Goal: Information Seeking & Learning: Learn about a topic

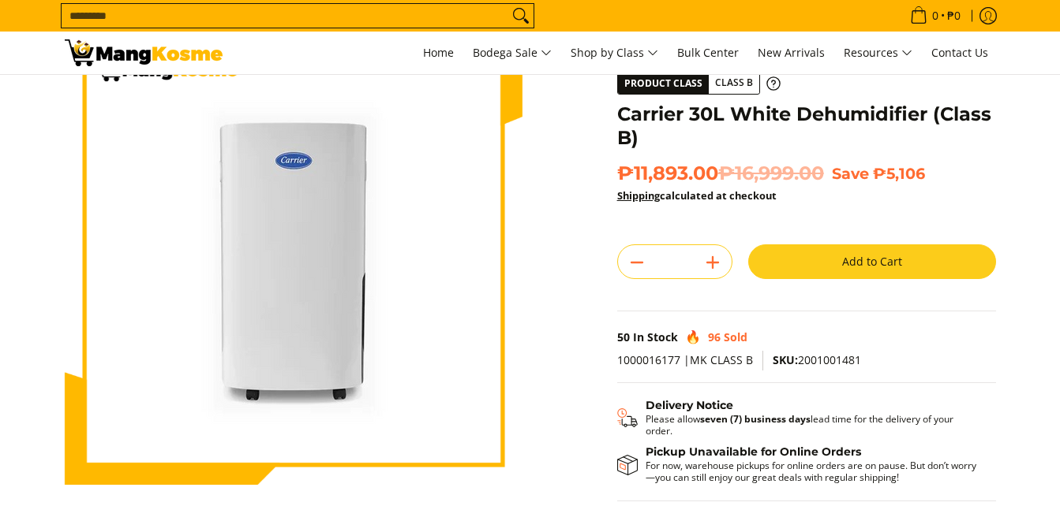
scroll to position [79, 0]
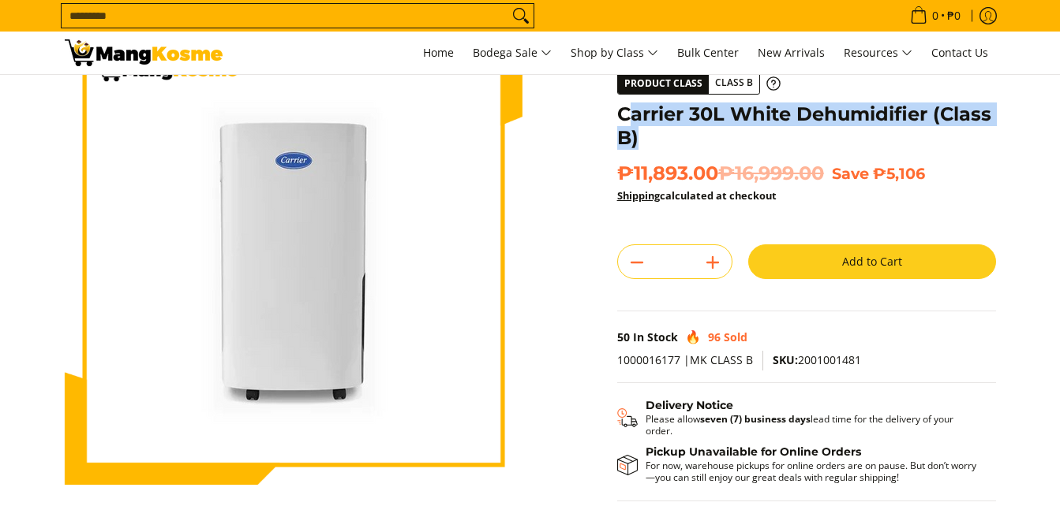
drag, startPoint x: 624, startPoint y: 114, endPoint x: 640, endPoint y: 135, distance: 26.5
click at [645, 139] on h1 "Carrier 30L White Dehumidifier (Class B)" at bounding box center [806, 126] width 379 height 47
click at [648, 133] on h1 "Carrier 30L White Dehumidifier (Class B)" at bounding box center [806, 126] width 379 height 47
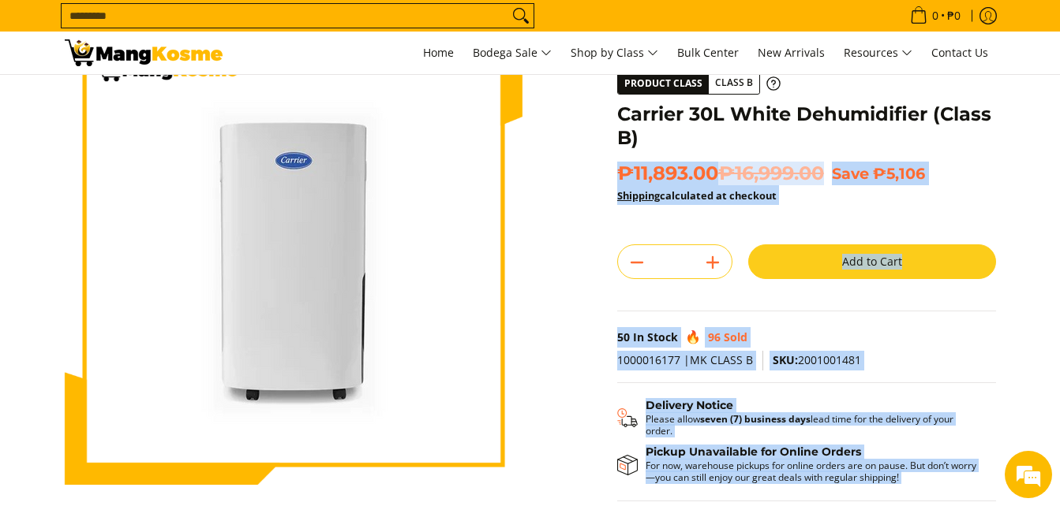
drag, startPoint x: 613, startPoint y: 112, endPoint x: 649, endPoint y: 137, distance: 43.6
click at [649, 137] on div "**********" at bounding box center [806, 291] width 394 height 527
click at [645, 135] on h1 "Carrier 30L White Dehumidifier (Class B)" at bounding box center [806, 126] width 379 height 47
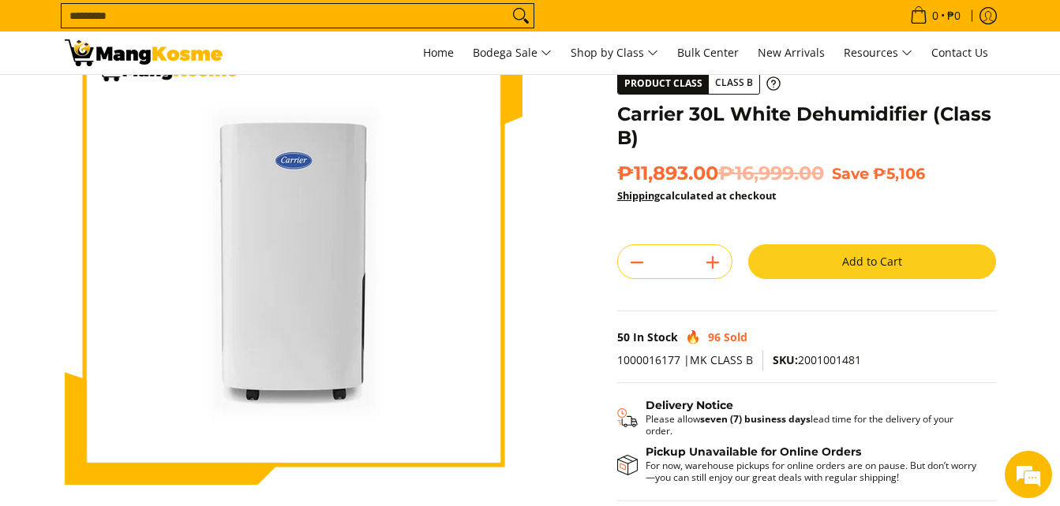
click at [619, 111] on h1 "Carrier 30L White Dehumidifier (Class B)" at bounding box center [806, 126] width 379 height 47
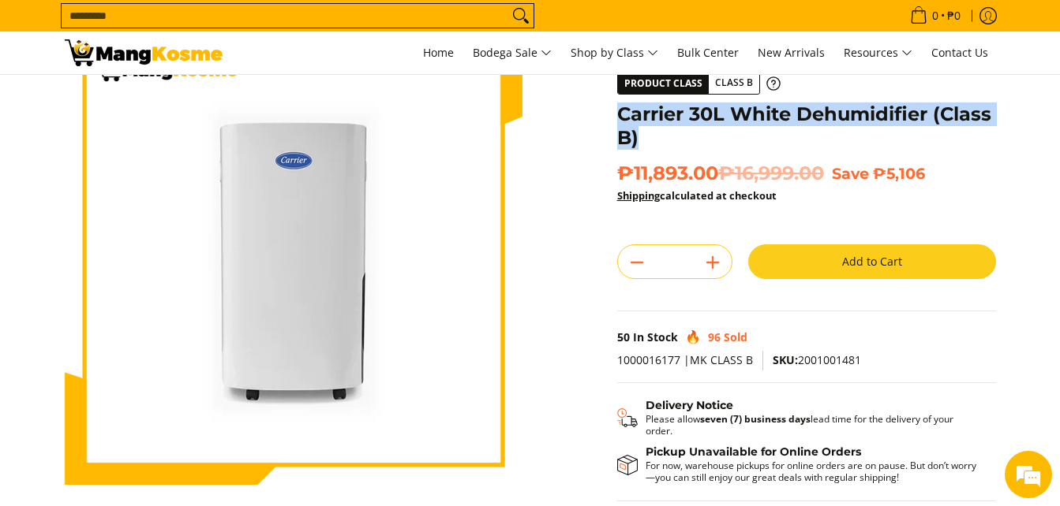
drag, startPoint x: 619, startPoint y: 111, endPoint x: 634, endPoint y: 134, distance: 27.8
click at [634, 134] on h1 "Carrier 30L White Dehumidifier (Class B)" at bounding box center [806, 126] width 379 height 47
copy h1 "Carrier 30L White Dehumidifier (Class B)"
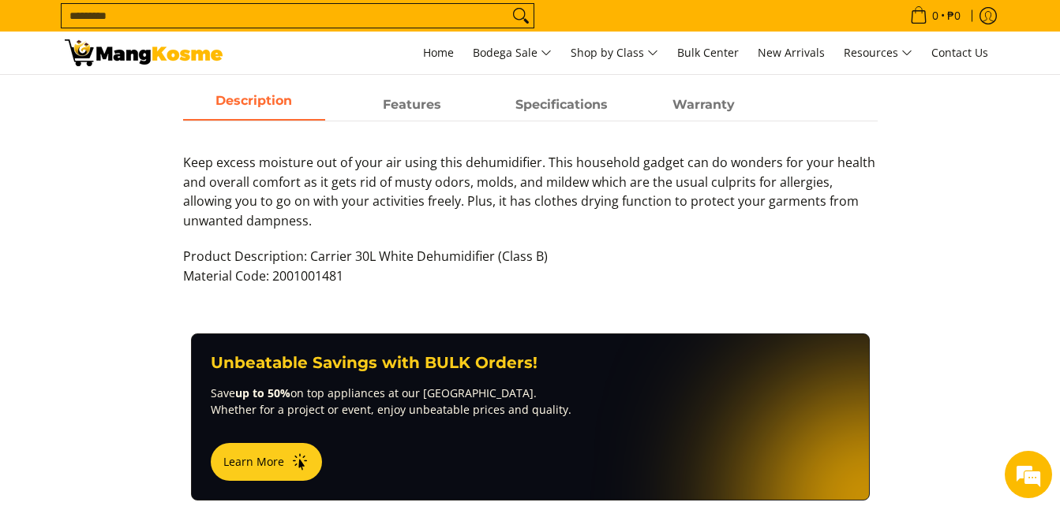
scroll to position [710, 0]
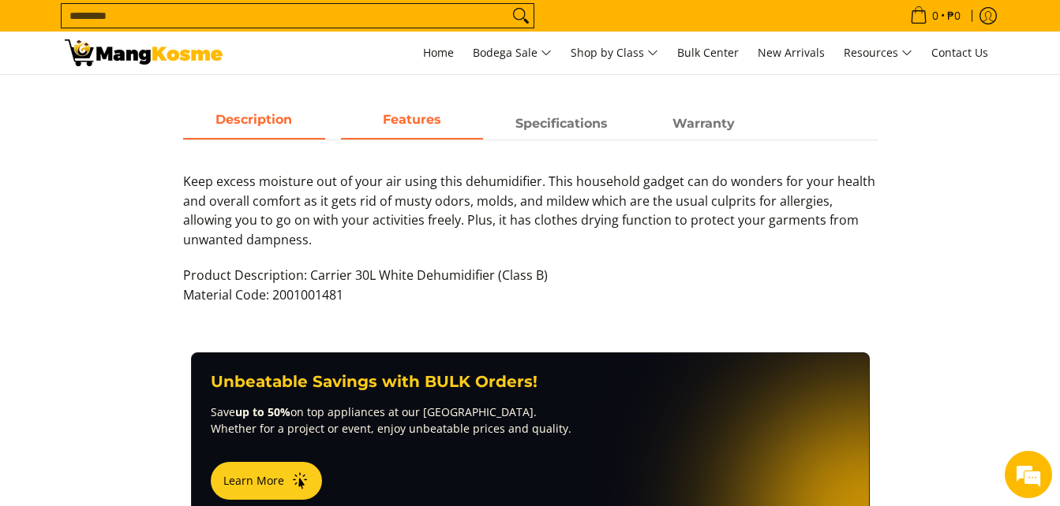
click at [409, 124] on strong "Features" at bounding box center [412, 119] width 58 height 15
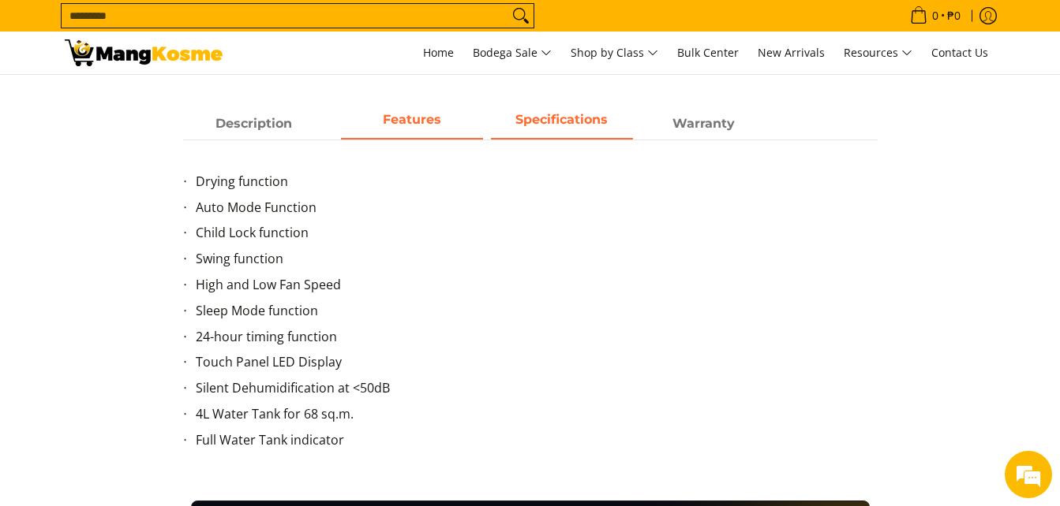
click at [530, 125] on strong "Specifications" at bounding box center [561, 119] width 92 height 15
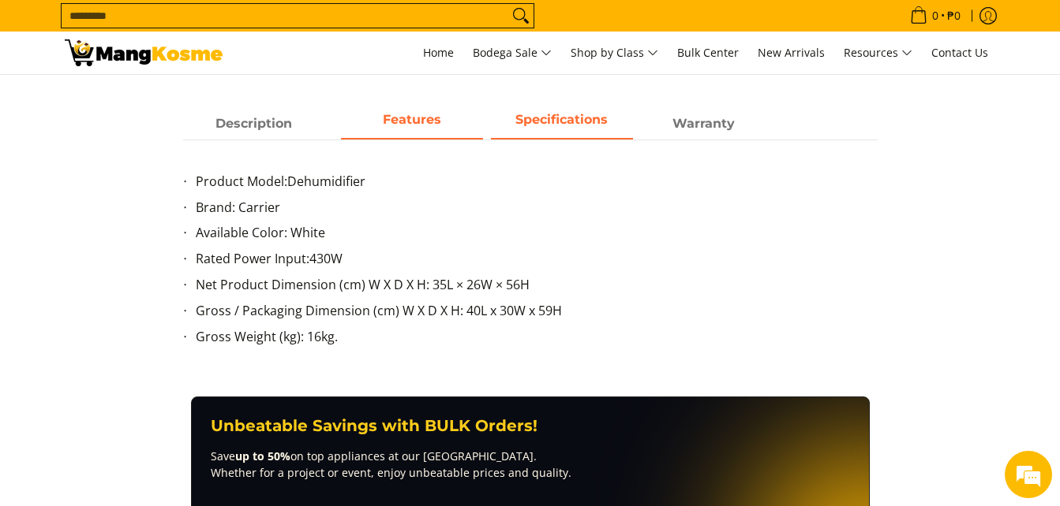
click at [420, 118] on strong "Features" at bounding box center [412, 119] width 58 height 15
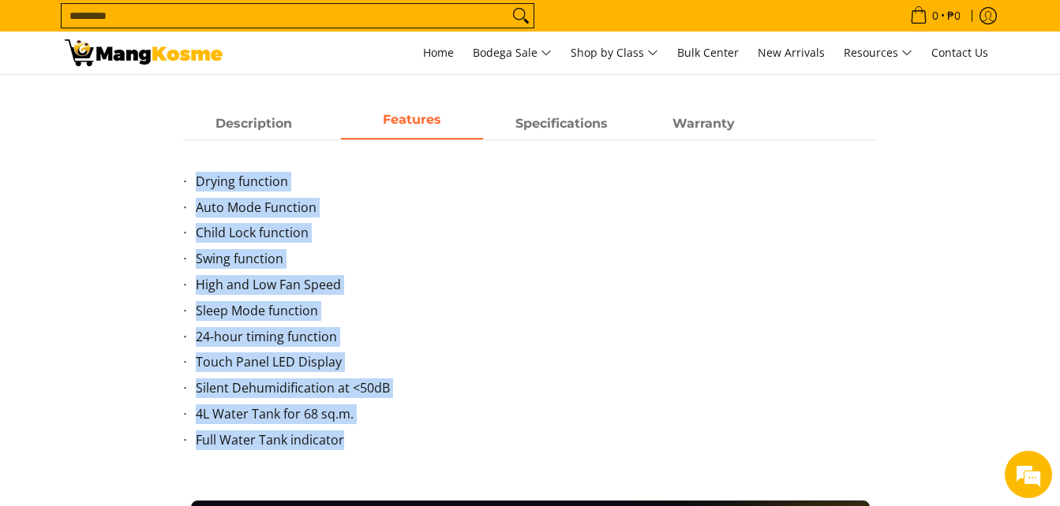
drag, startPoint x: 200, startPoint y: 178, endPoint x: 439, endPoint y: 451, distance: 364.0
click at [439, 451] on ul "Drying function Auto Mode Function Child Lock function Swing function High and …" at bounding box center [530, 320] width 694 height 297
copy ul "Drying function Auto Mode Function Child Lock function Swing function High and …"
click at [533, 123] on strong "Specifications" at bounding box center [561, 119] width 92 height 15
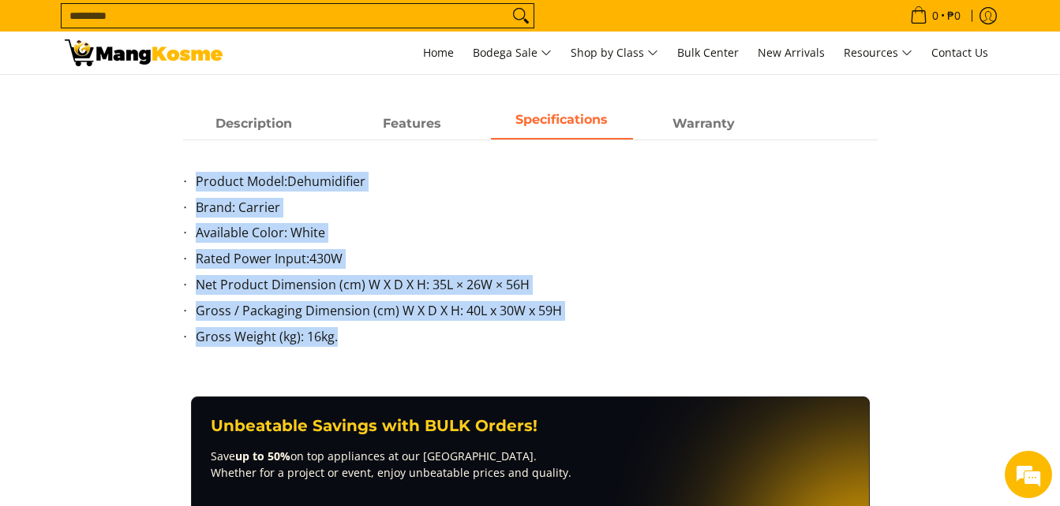
drag, startPoint x: 199, startPoint y: 176, endPoint x: 398, endPoint y: 338, distance: 256.3
click at [398, 338] on ul "Product Model: Dehumidifier Brand: Carrier Available Color: White Rated Power I…" at bounding box center [530, 269] width 694 height 194
copy ul "Product Model: Dehumidifier Brand: Carrier Available Color: White Rated Power I…"
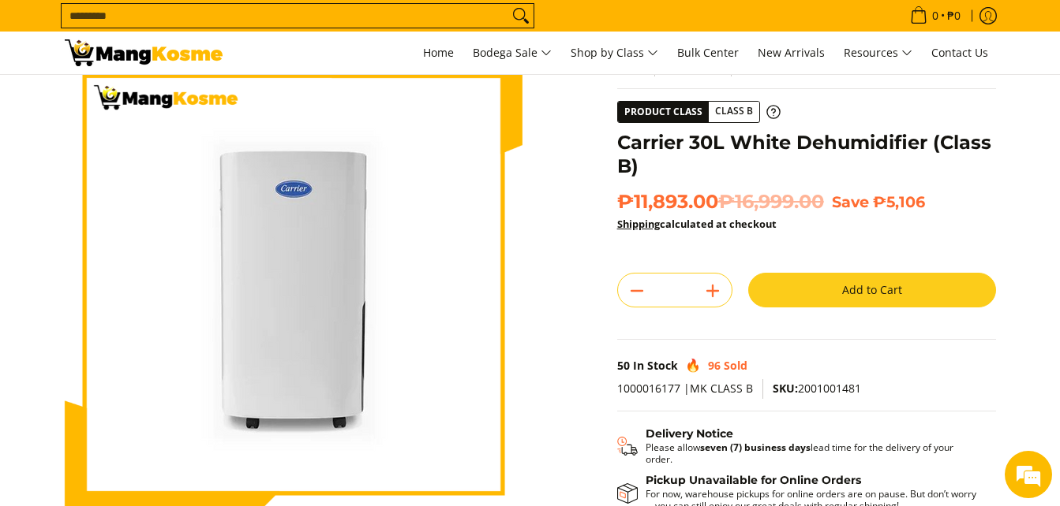
scroll to position [0, 0]
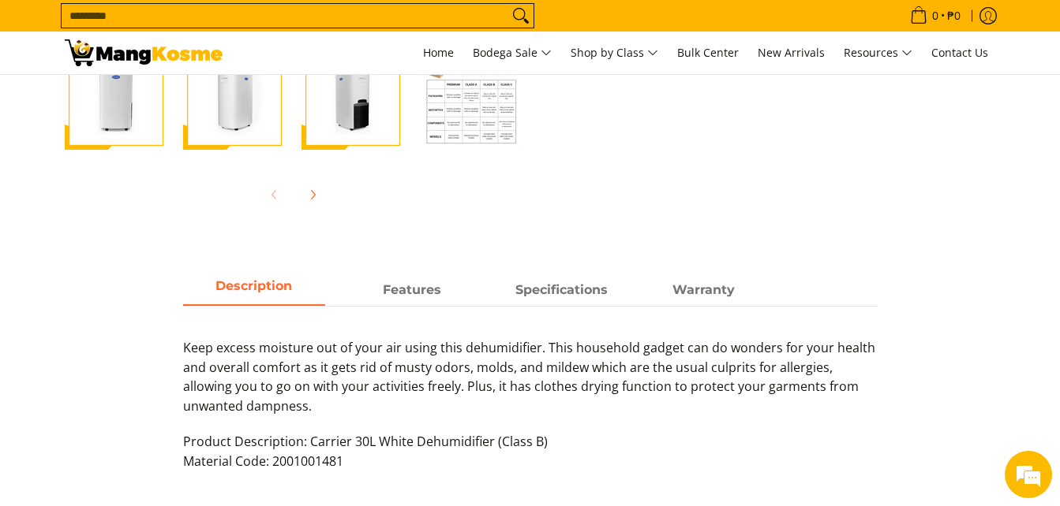
scroll to position [628, 0]
